Goal: Feedback & Contribution: Contribute content

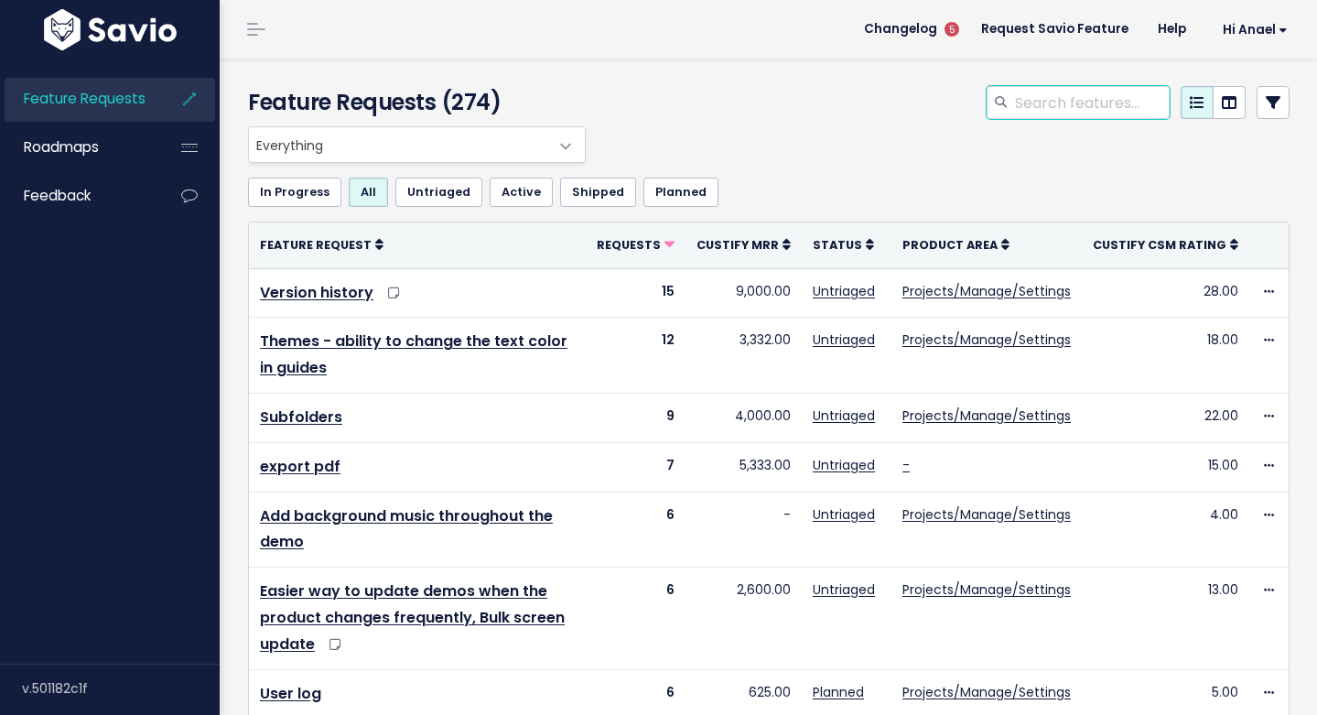
click at [1021, 98] on input "search" at bounding box center [1091, 102] width 157 height 33
type input "url hub"
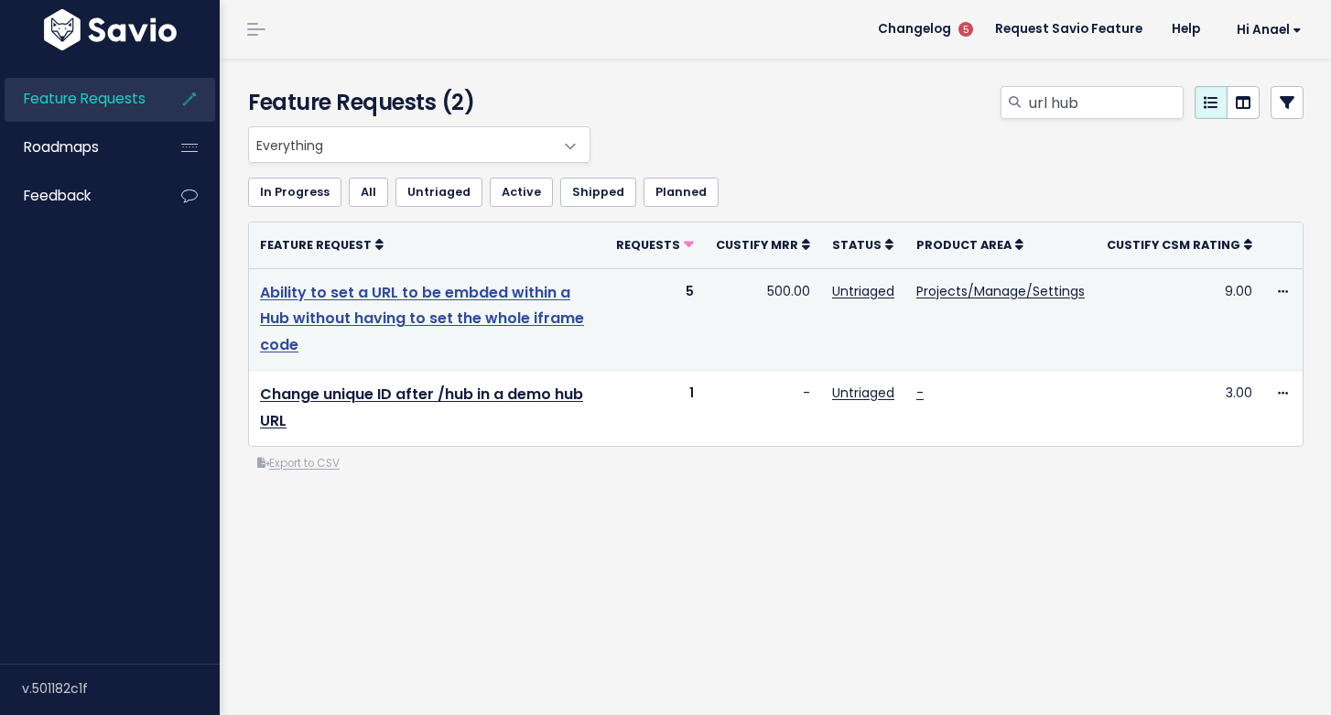
click at [496, 309] on link "Ability to set a URL to be embded within a Hub without having to set the whole …" at bounding box center [422, 319] width 324 height 74
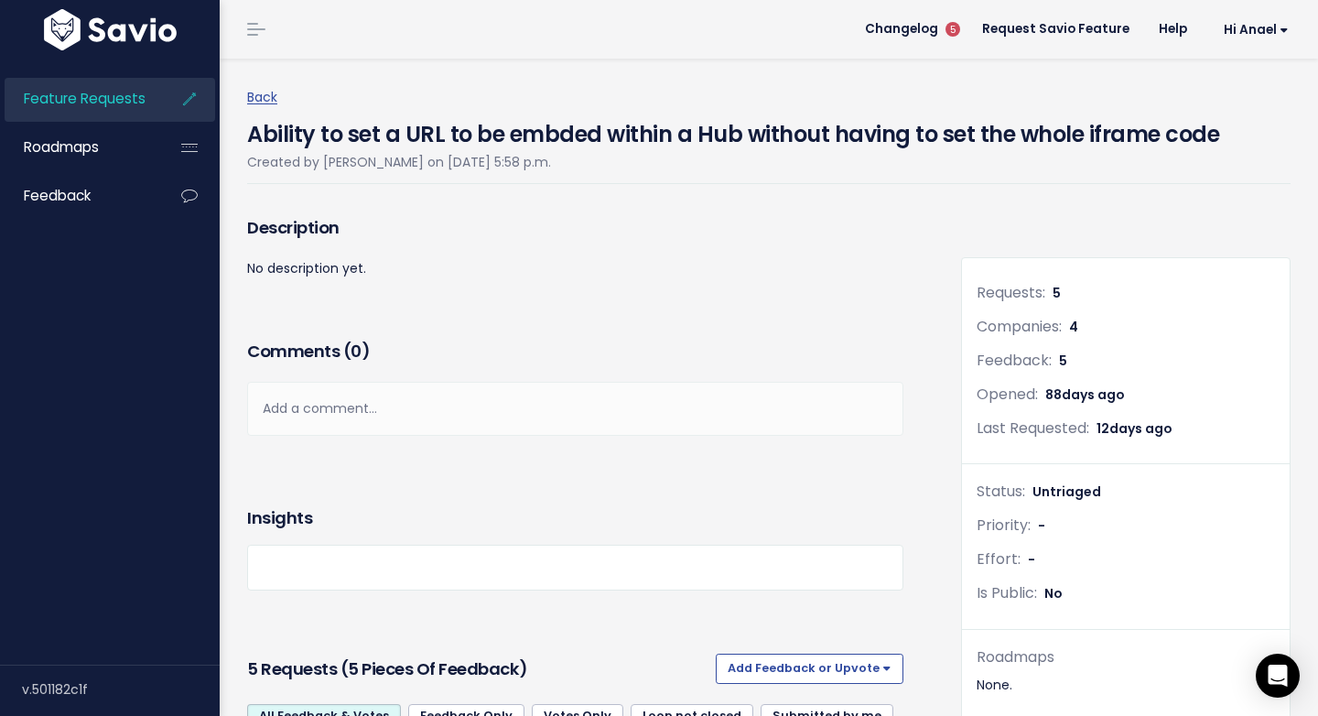
scroll to position [482, 0]
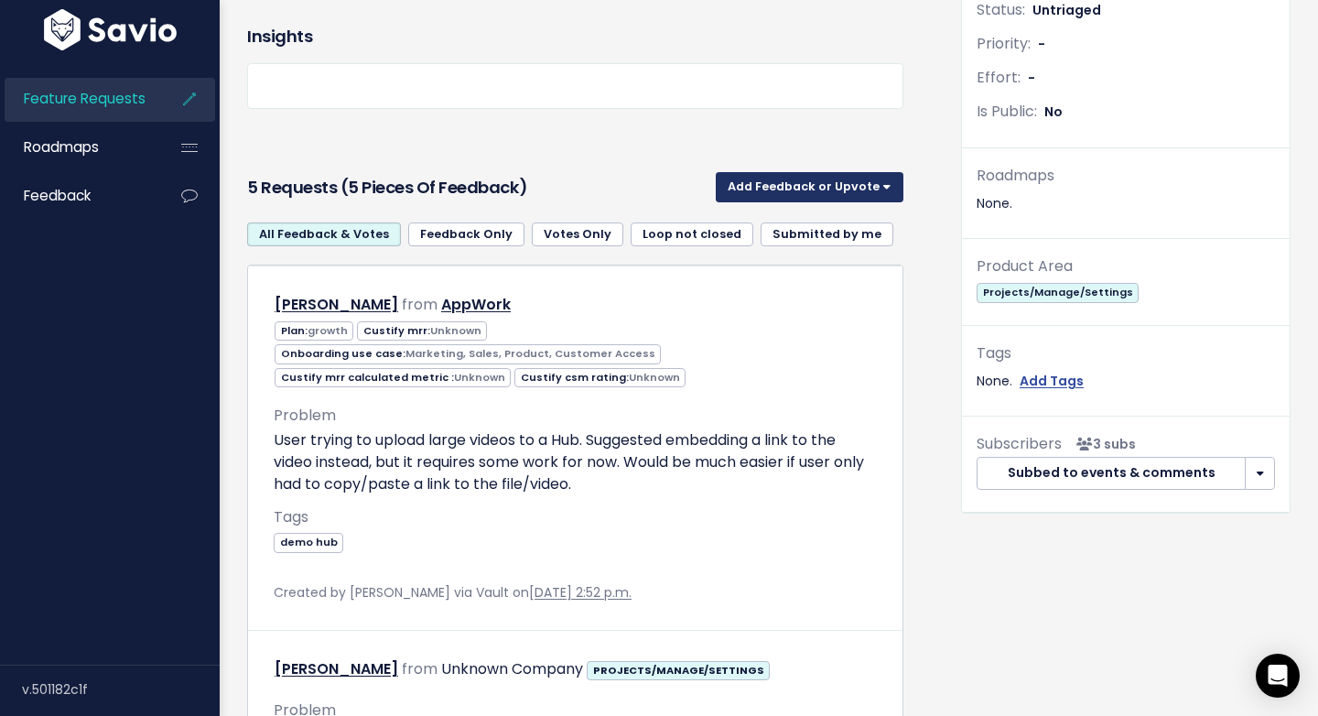
click at [798, 193] on button "Add Feedback or Upvote" at bounding box center [810, 186] width 188 height 29
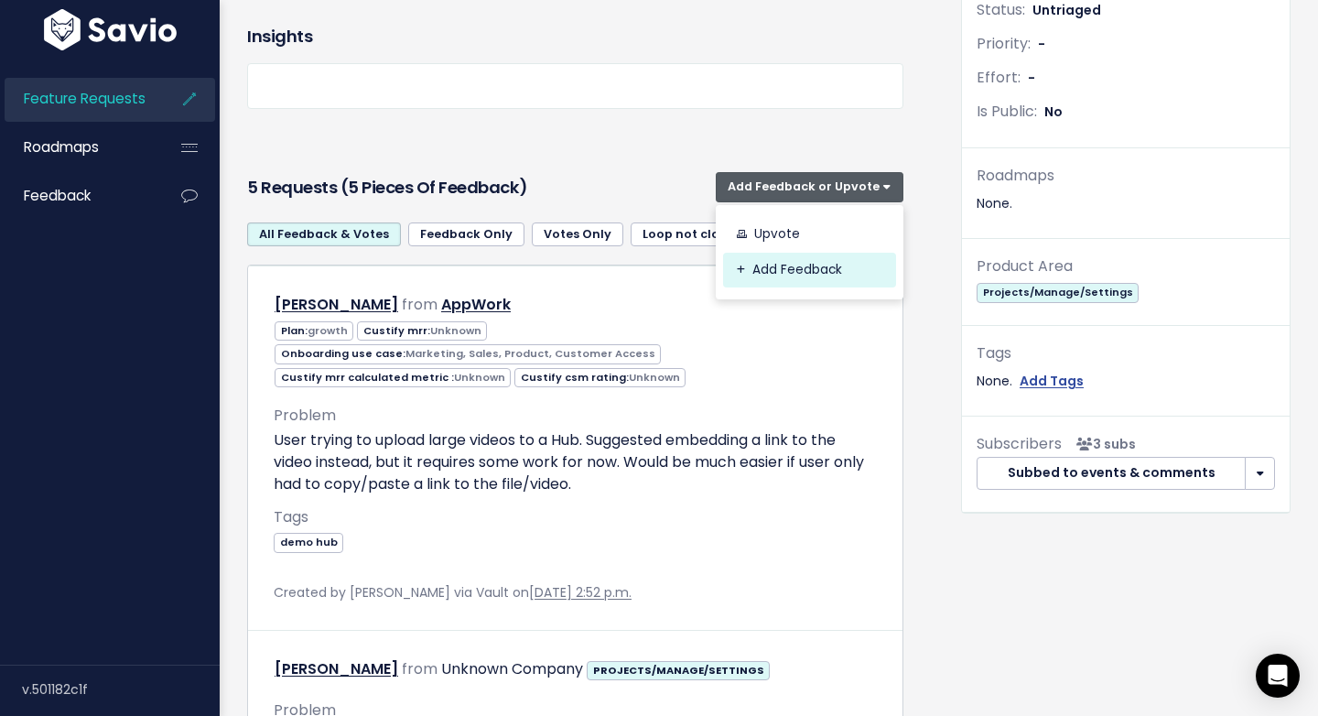
click at [800, 267] on link "Add Feedback" at bounding box center [809, 271] width 173 height 36
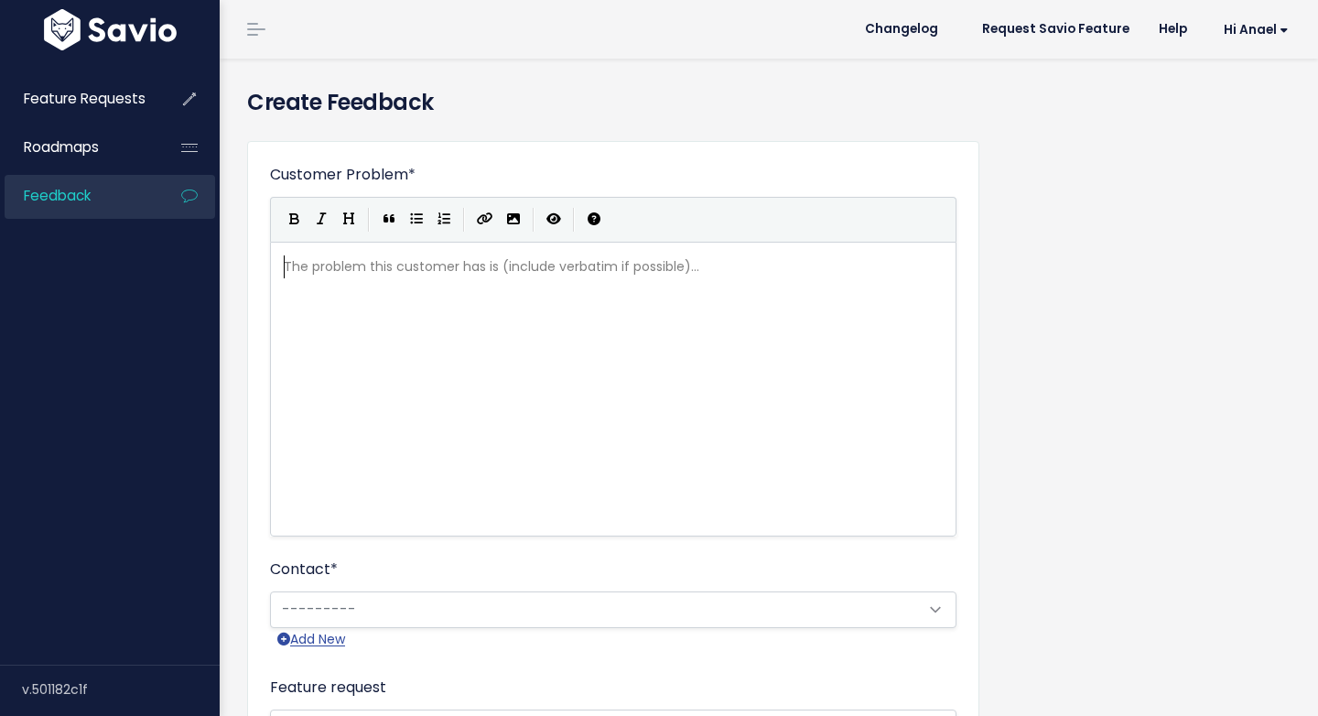
scroll to position [2, 0]
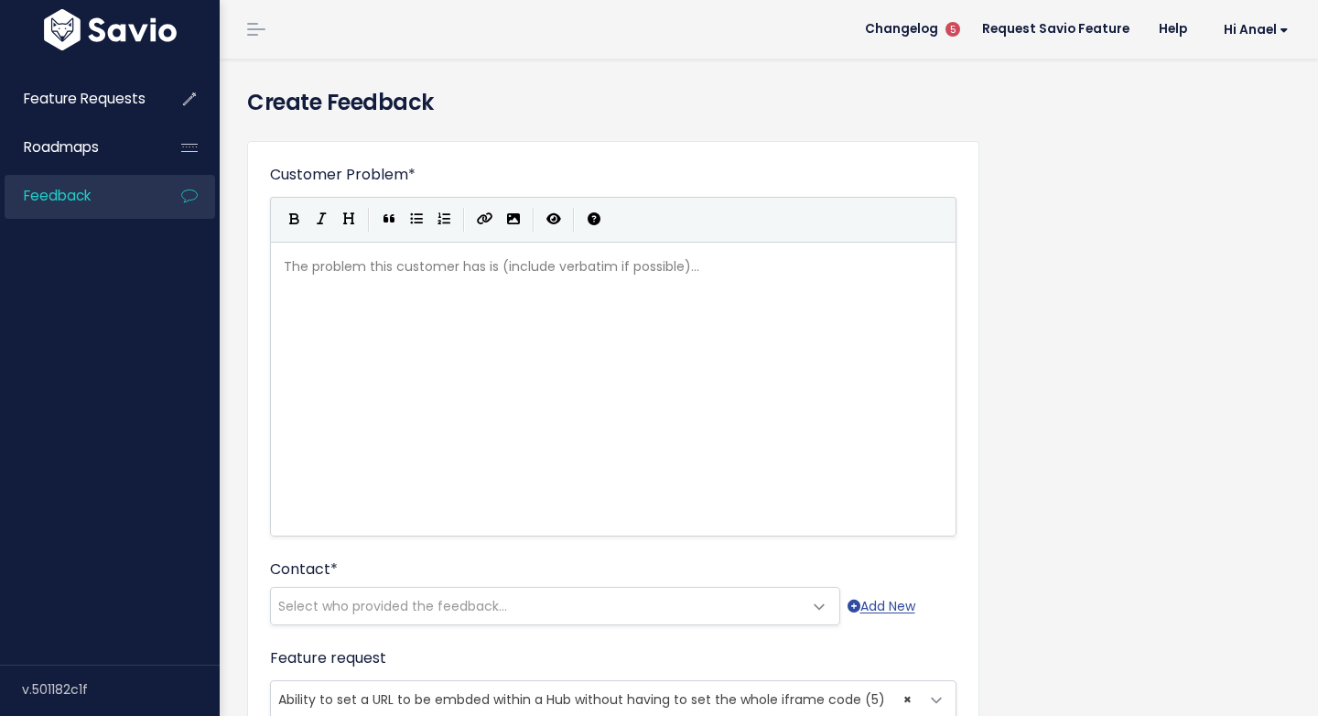
type textarea "A"
type textarea "Monica from Awin would like to easily embed a R"
type textarea "URL i"
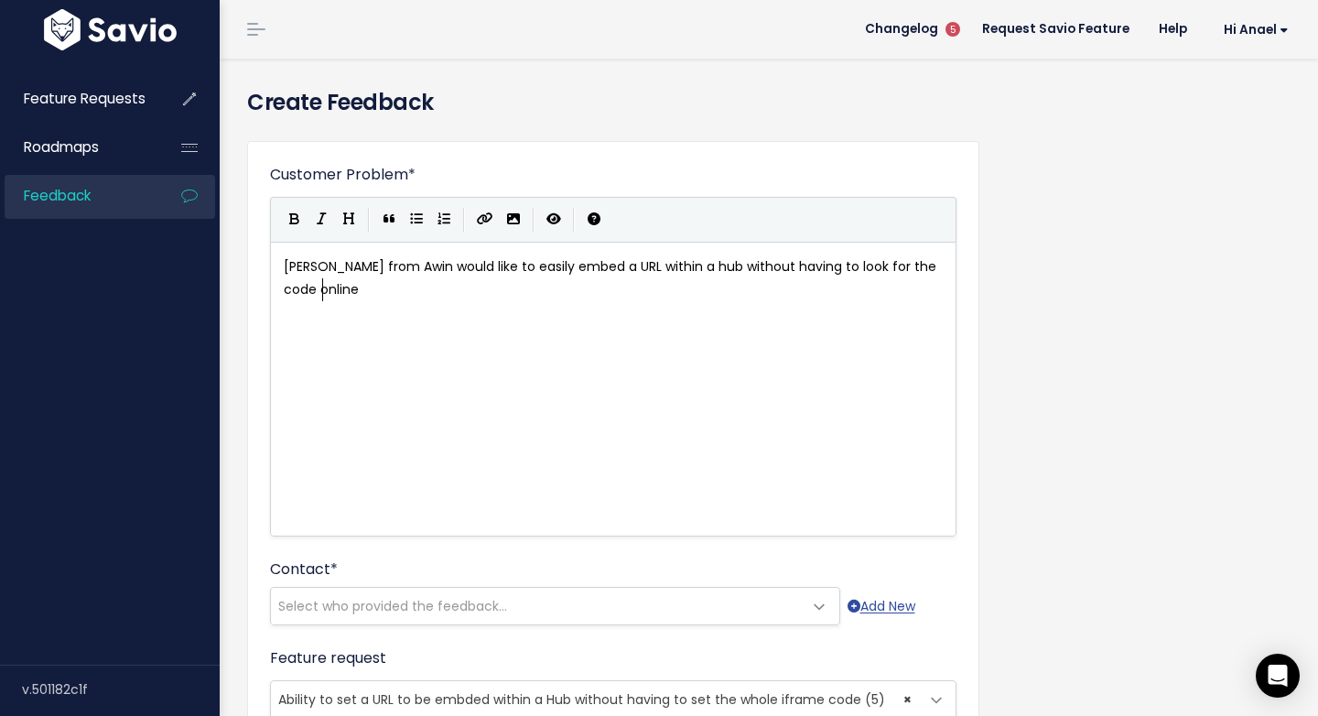
scroll to position [6, 347]
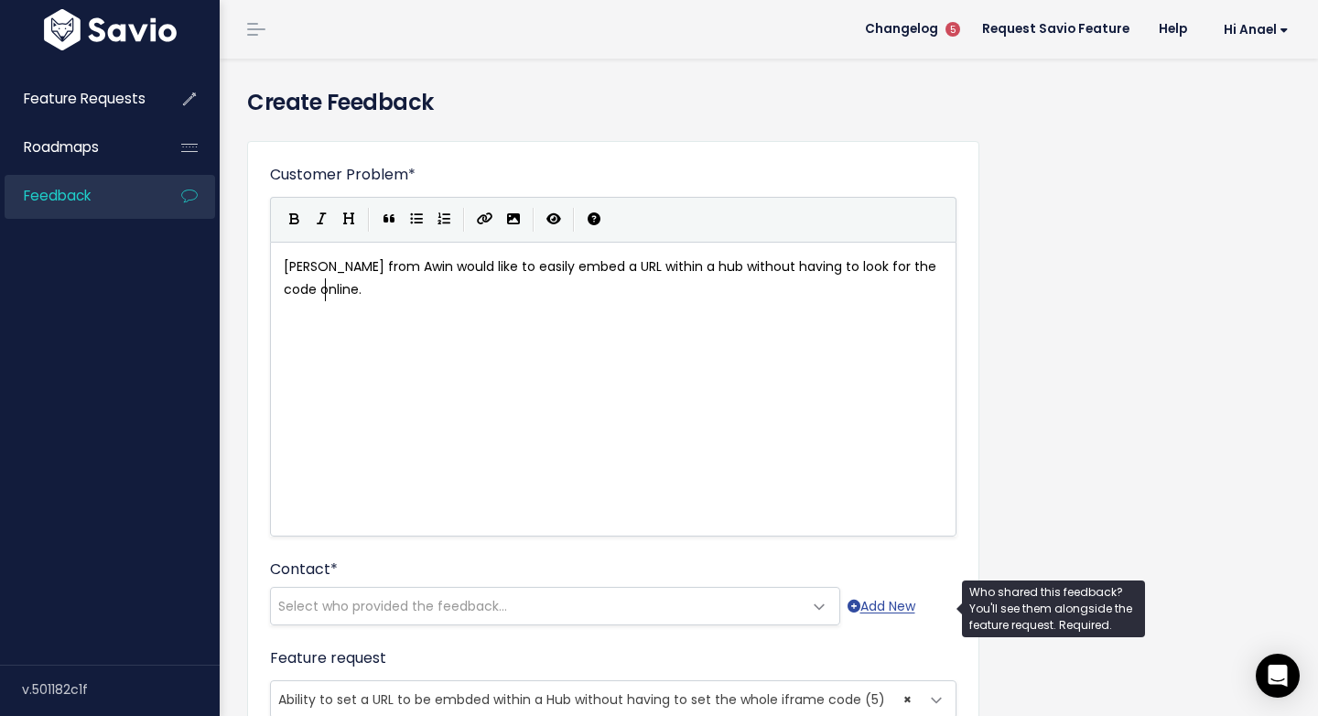
type textarea "within a hub without having to look for the code online."
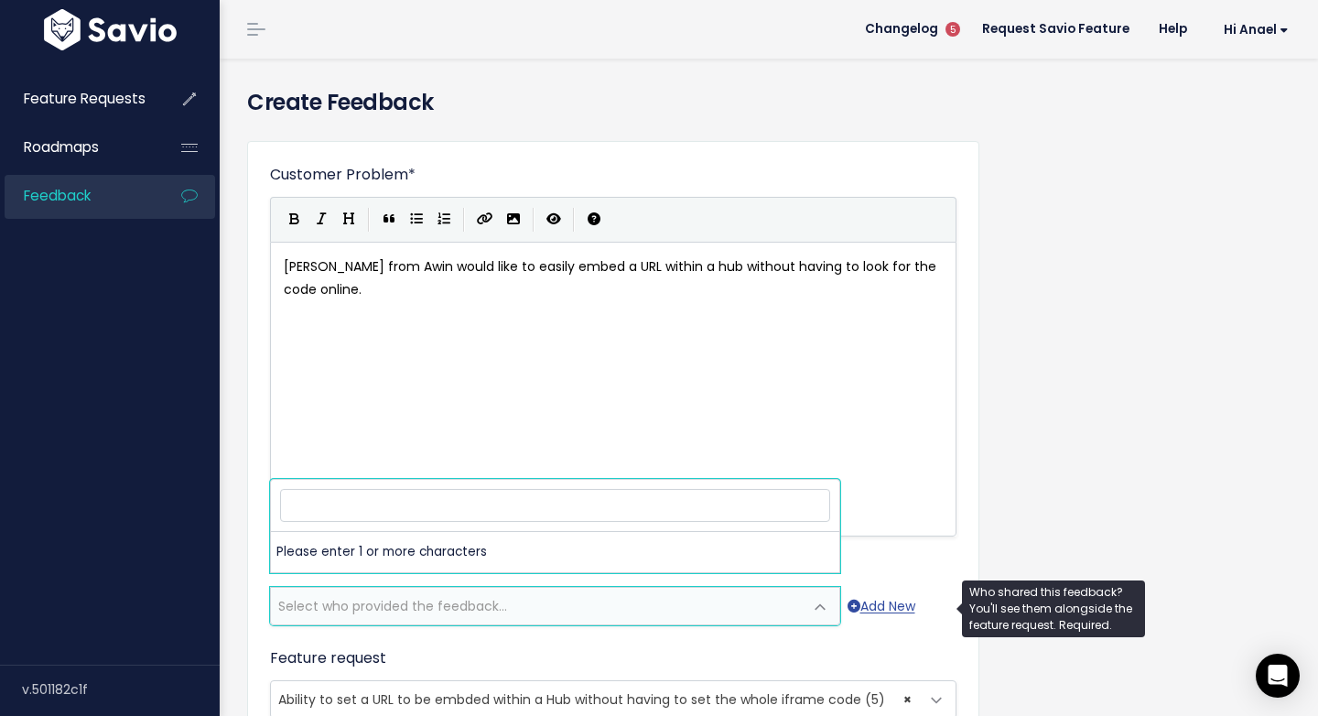
click at [363, 613] on span "Select who provided the feedback..." at bounding box center [392, 606] width 229 height 18
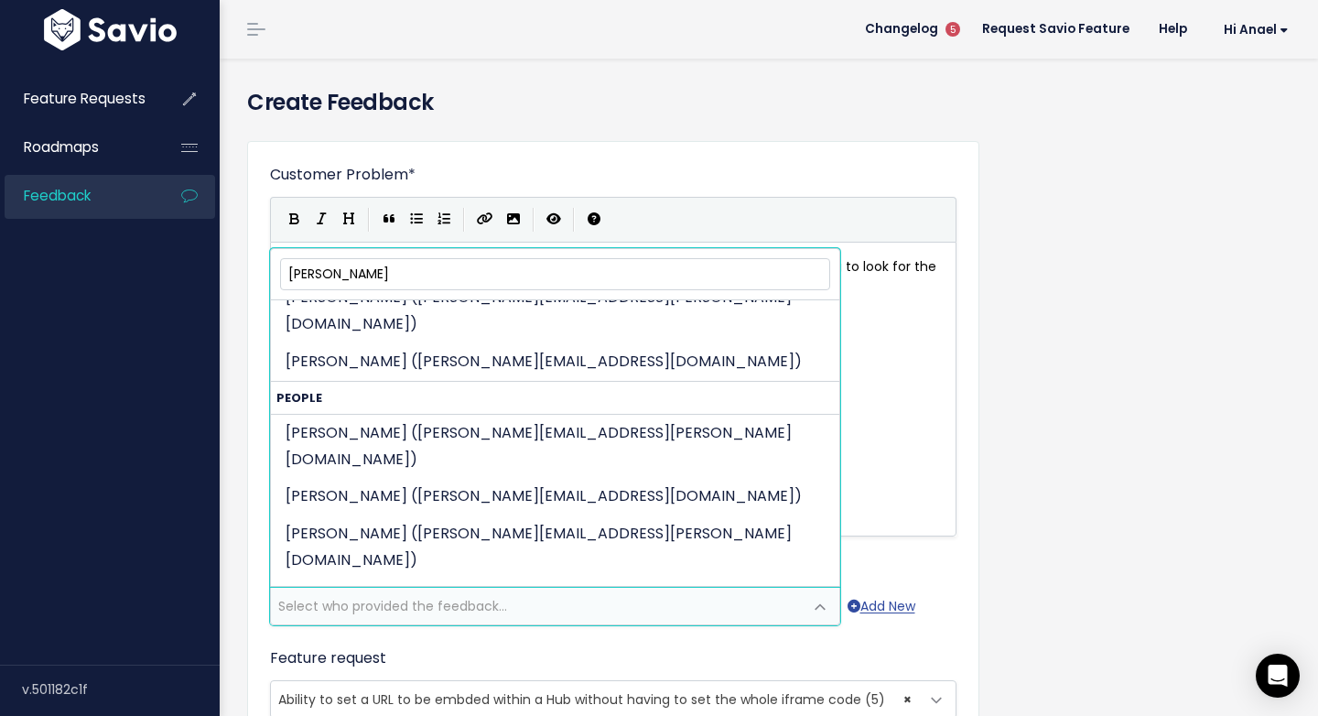
scroll to position [591, 0]
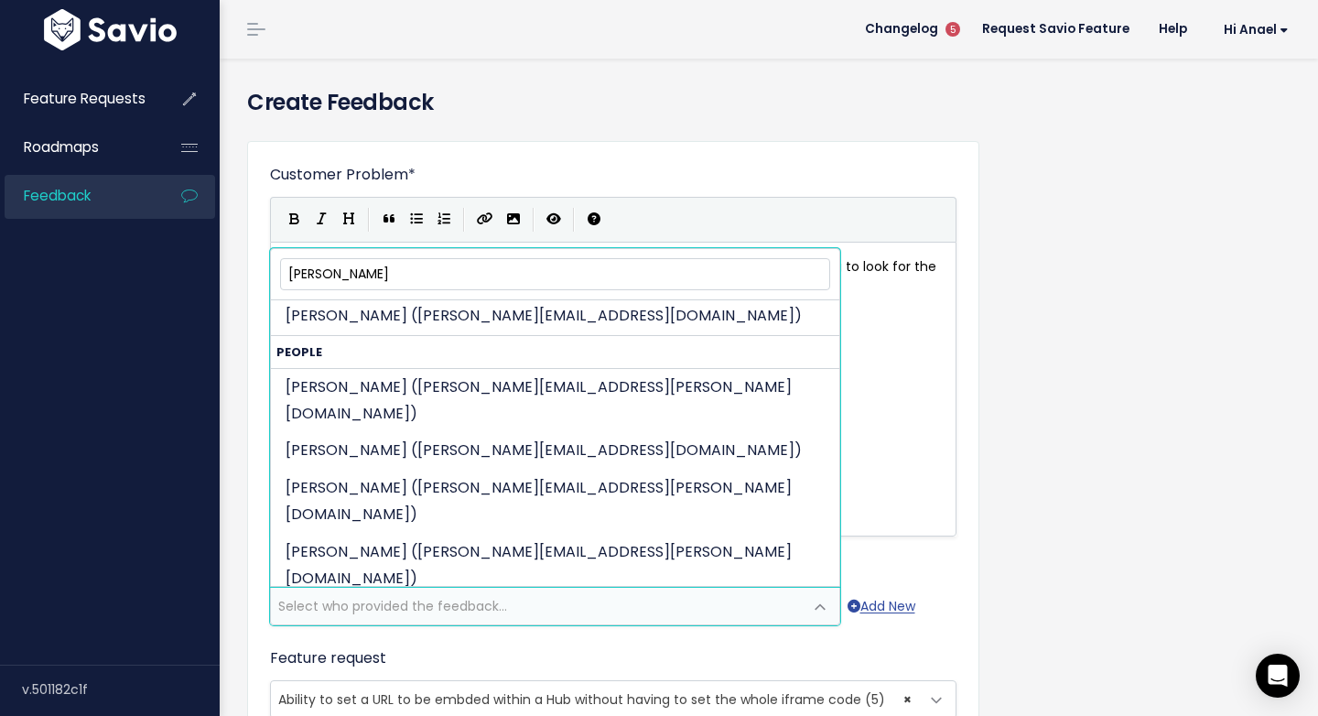
type input "monica"
click at [491, 501] on div "xxxxxxxxxx Monica from Awin would like to easily embed a URL within a hub witho…" at bounding box center [636, 412] width 712 height 320
select select "86182987"
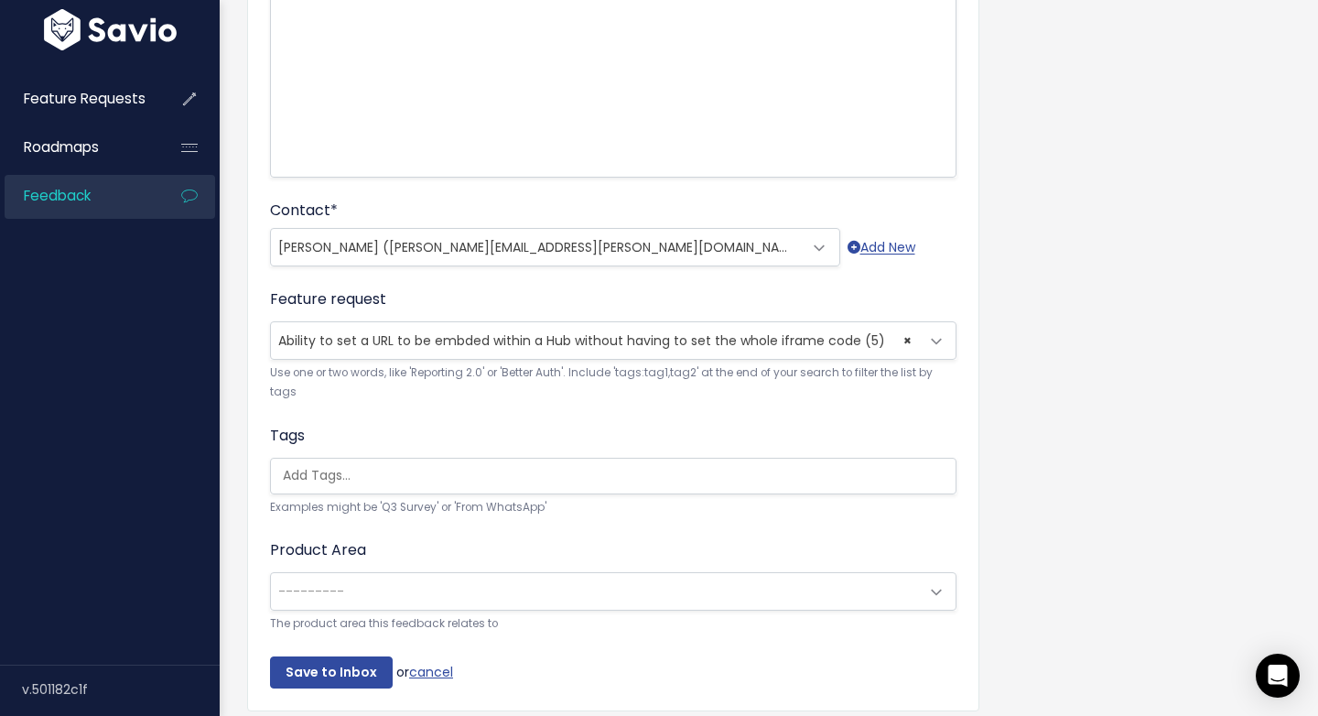
scroll to position [403, 0]
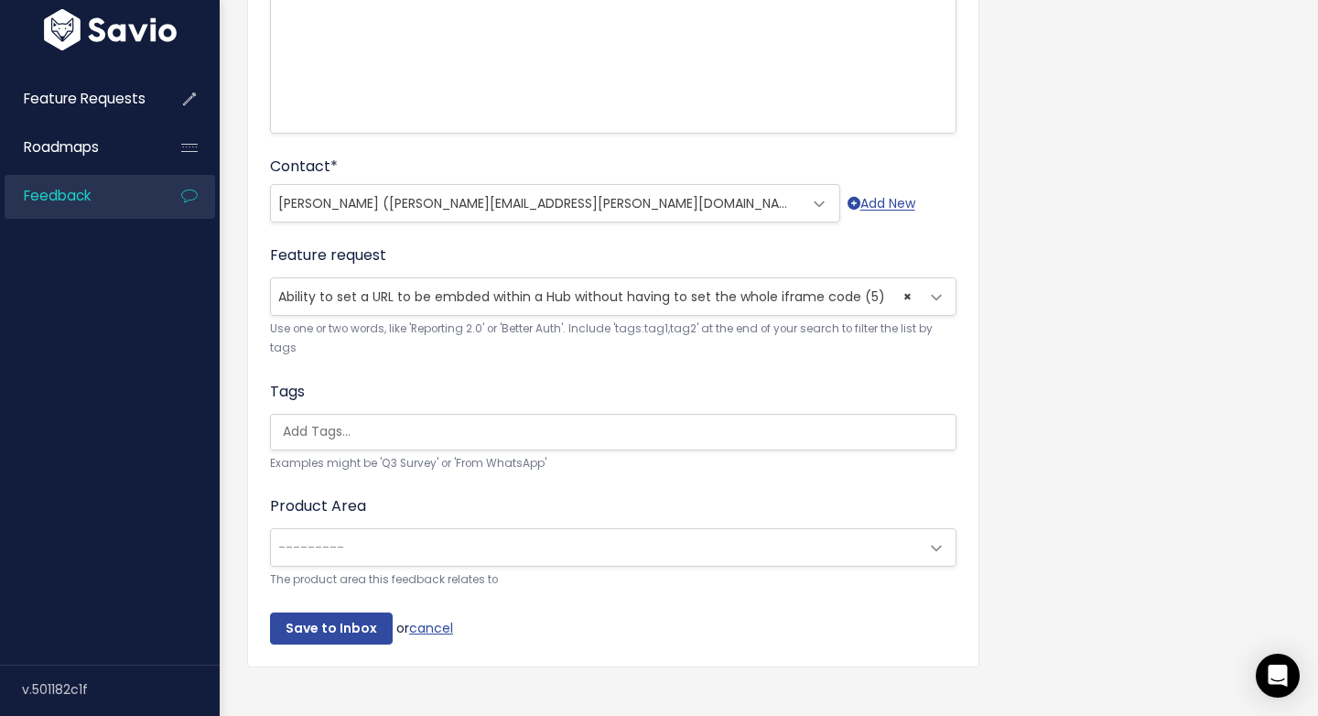
click at [353, 549] on span "---------" at bounding box center [595, 547] width 648 height 37
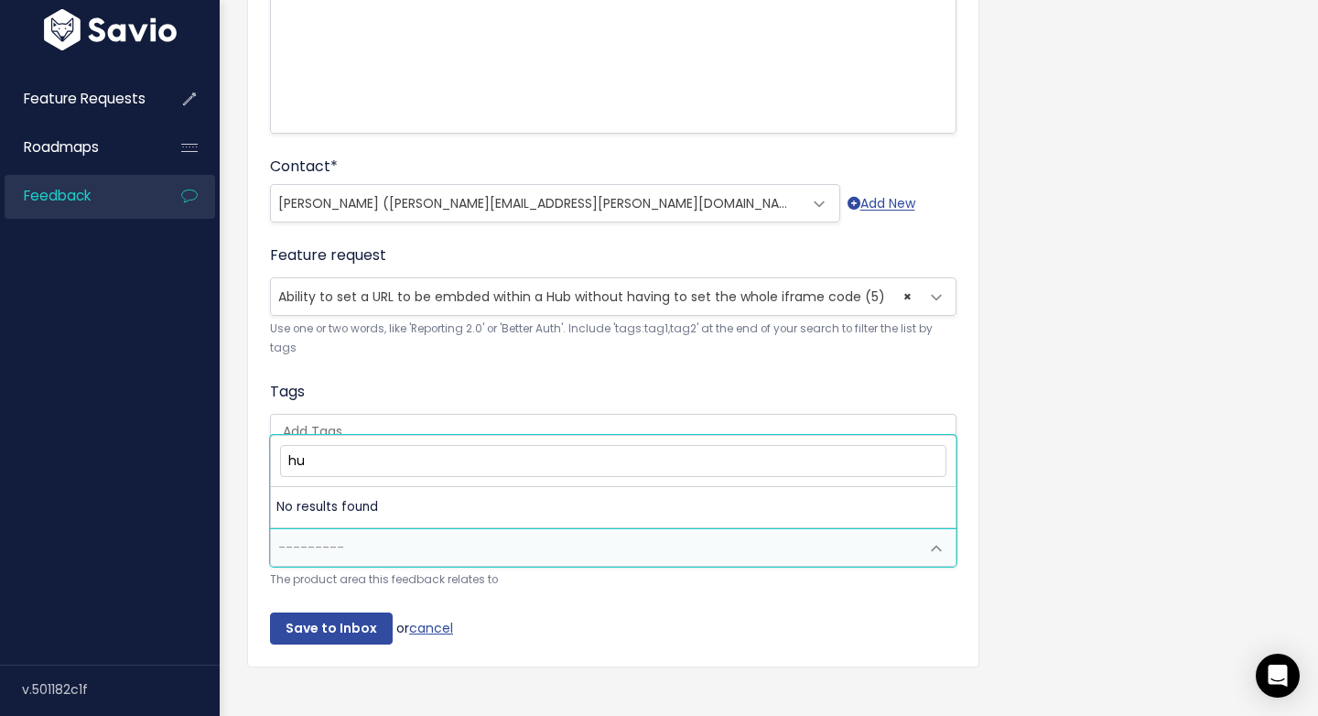
type input "h"
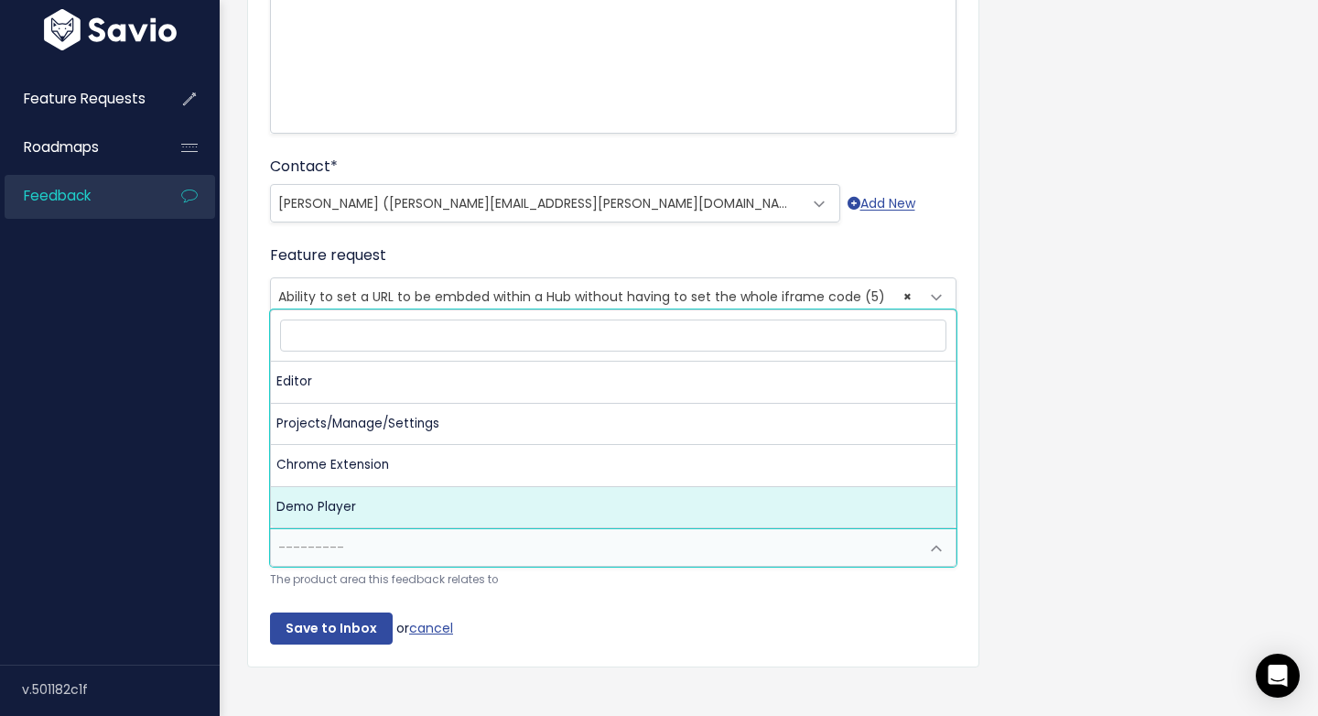
click at [236, 555] on div "Customer Problem * Monica from Awin would like to easily embed a URL within a h…" at bounding box center [768, 217] width 1071 height 986
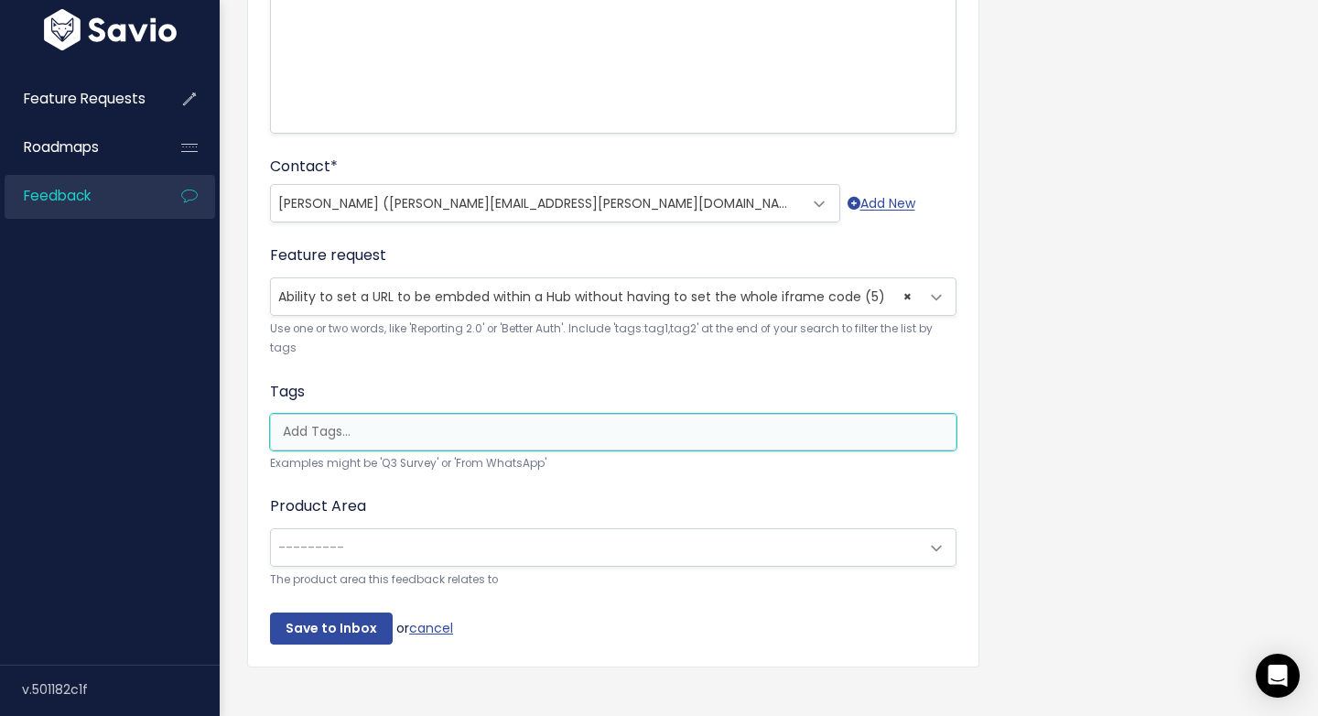
click at [354, 434] on input "search" at bounding box center [618, 431] width 685 height 19
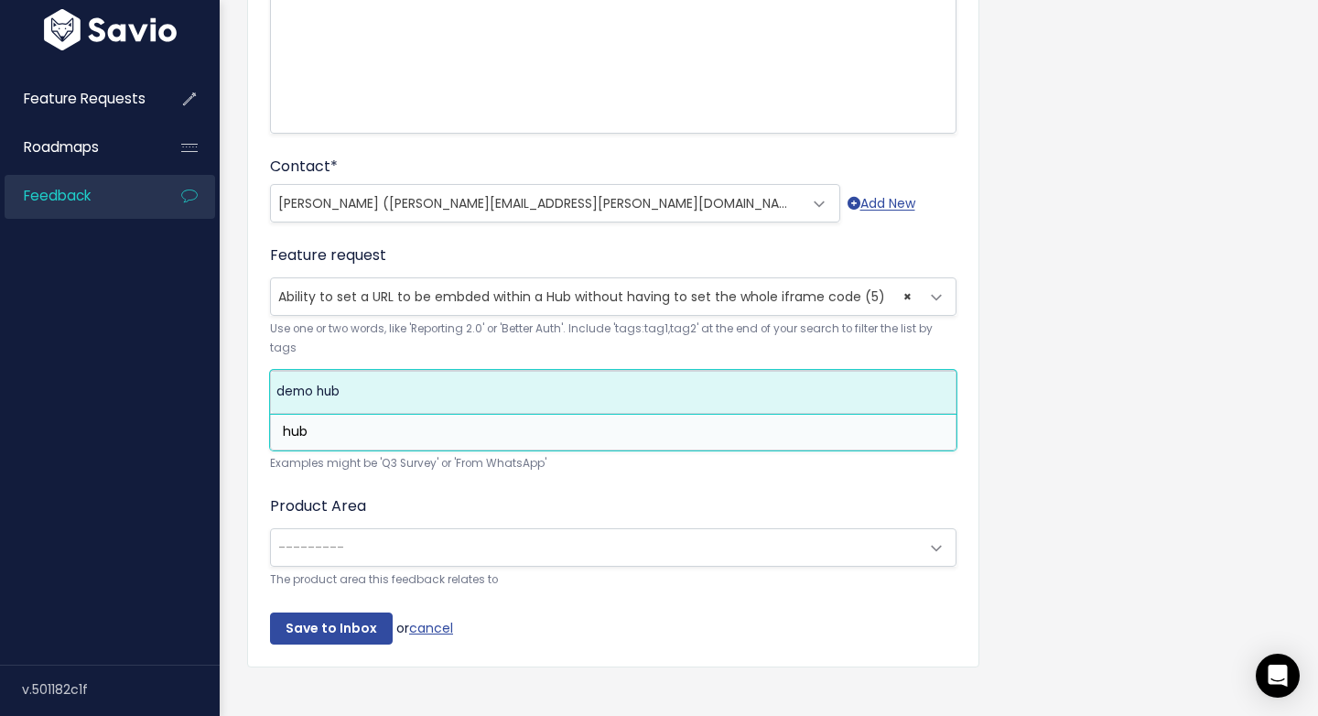
type input "hub"
select select "13566"
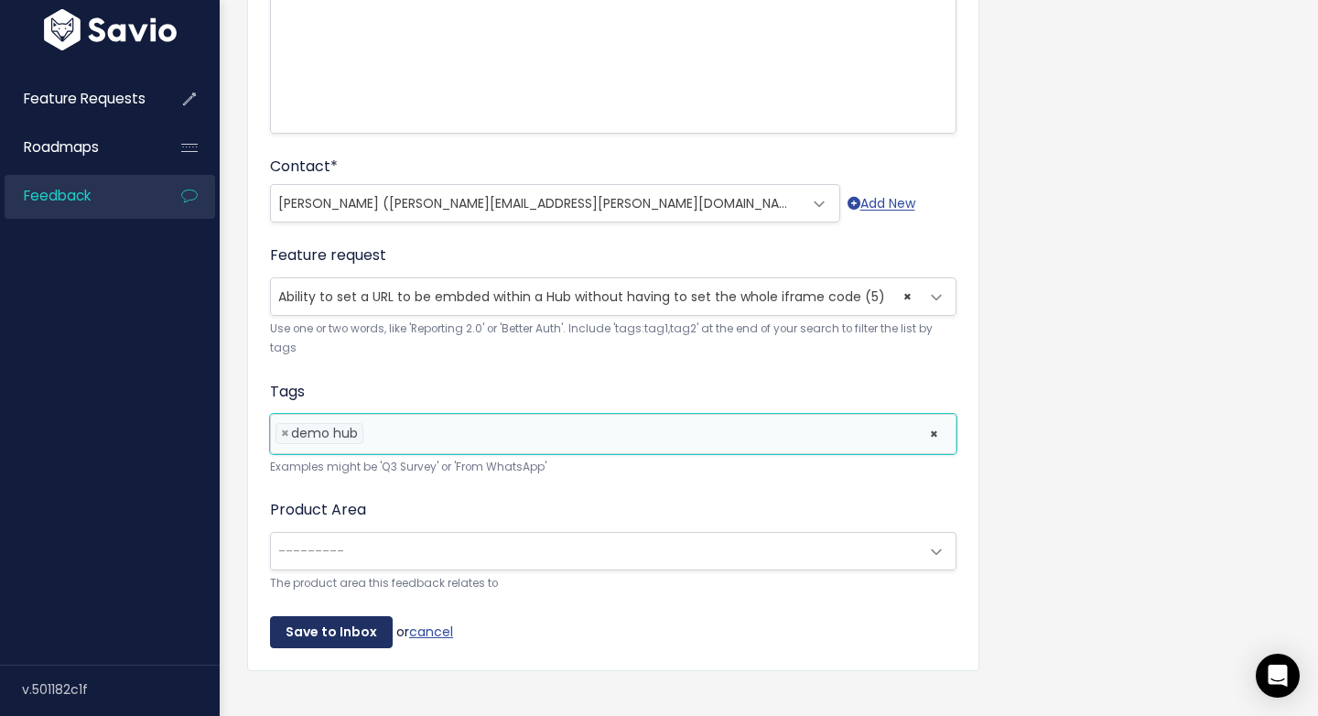
click at [326, 623] on input "Save to Inbox" at bounding box center [331, 632] width 123 height 33
